Goal: Task Accomplishment & Management: Use online tool/utility

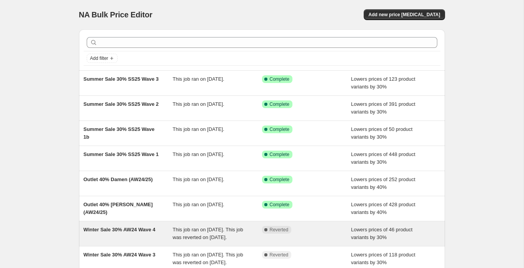
scroll to position [0, 0]
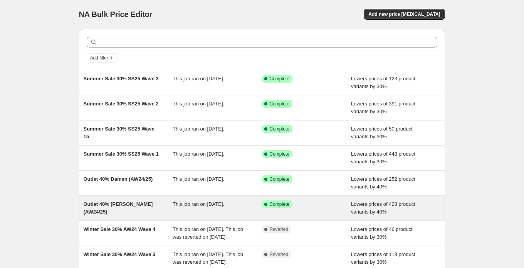
click at [124, 209] on div "Outlet 40% [PERSON_NAME] (AW24/25)" at bounding box center [128, 207] width 89 height 15
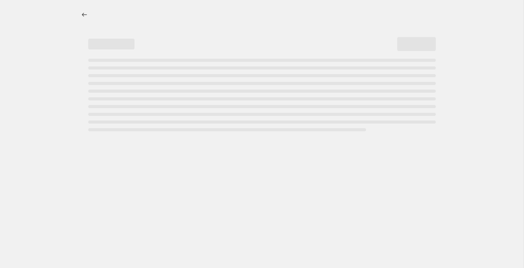
select select "percentage"
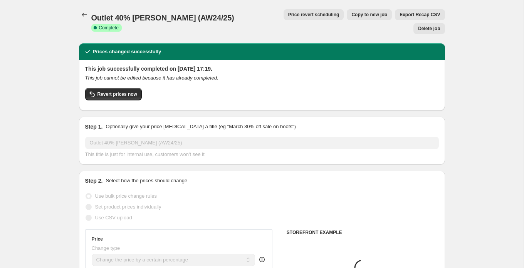
select select "tag"
